Goal: Task Accomplishment & Management: Manage account settings

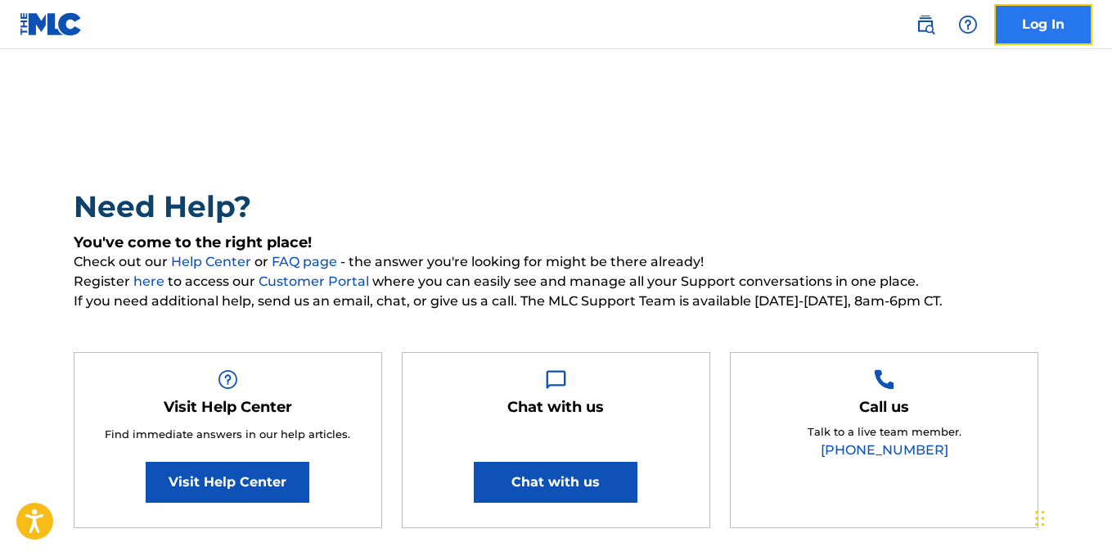
click at [1031, 10] on link "Log In" at bounding box center [1043, 24] width 98 height 41
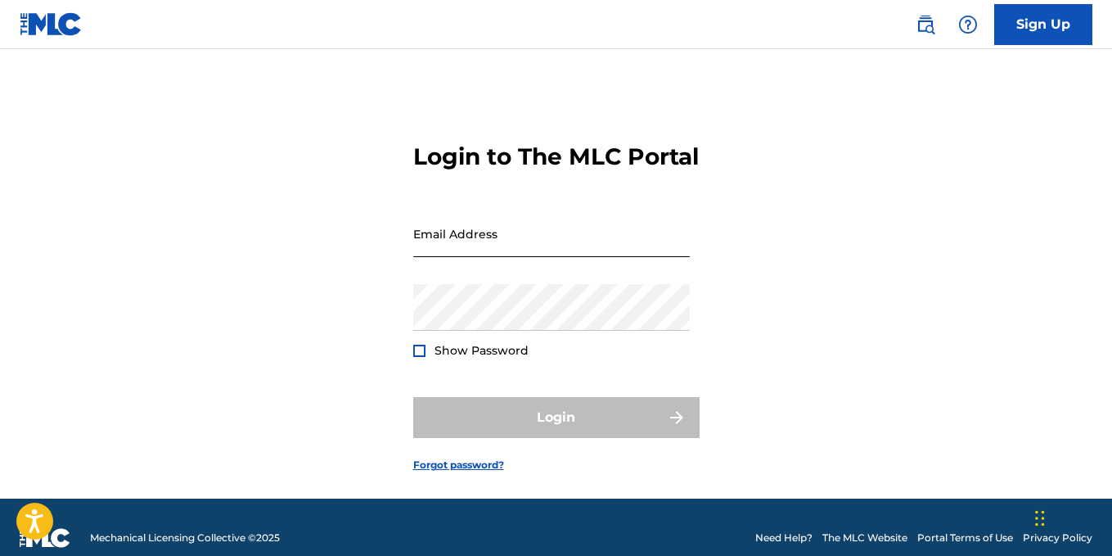
click at [522, 257] on input "Email Address" at bounding box center [551, 233] width 277 height 47
type input "[EMAIL_ADDRESS][DOMAIN_NAME]"
click at [505, 170] on h3 "Login to The MLC Portal" at bounding box center [556, 156] width 286 height 29
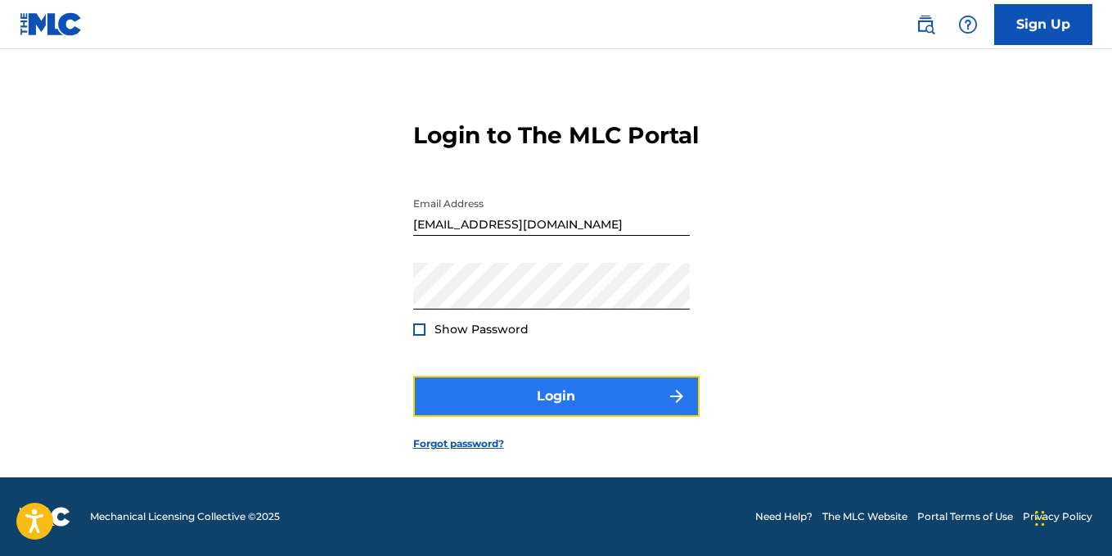
click at [558, 385] on button "Login" at bounding box center [556, 396] width 286 height 41
